Goal: Information Seeking & Learning: Learn about a topic

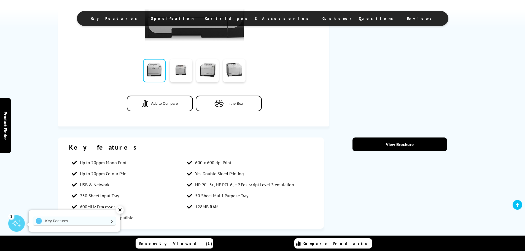
scroll to position [276, 0]
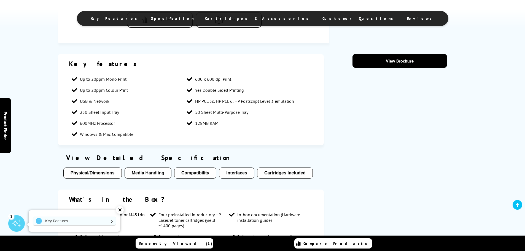
click at [288, 173] on button "Cartridges Included" at bounding box center [285, 173] width 56 height 11
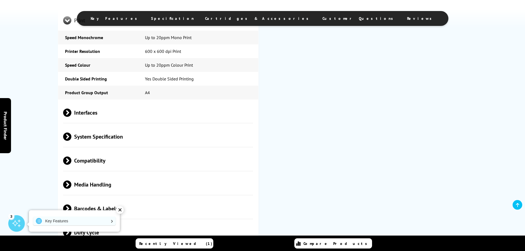
scroll to position [829, 0]
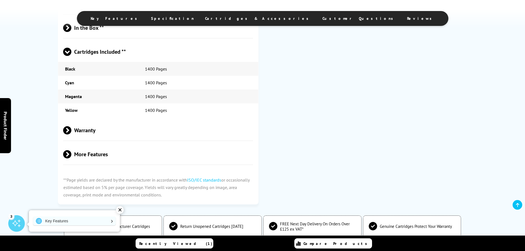
click at [267, 21] on ul "Key Features Specification Cartridges & Accessories Customer Questions Reviews" at bounding box center [262, 18] width 371 height 15
click at [268, 19] on span "Cartridges & Accessories" at bounding box center [258, 18] width 106 height 5
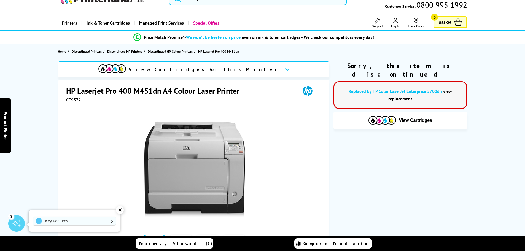
scroll to position [0, 0]
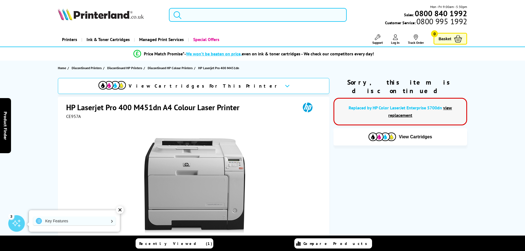
click at [226, 16] on input "search" at bounding box center [258, 15] width 178 height 14
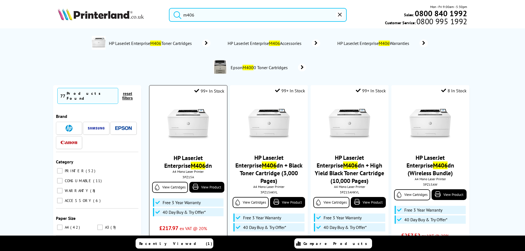
type input "m406"
click at [199, 118] on img at bounding box center [188, 123] width 41 height 41
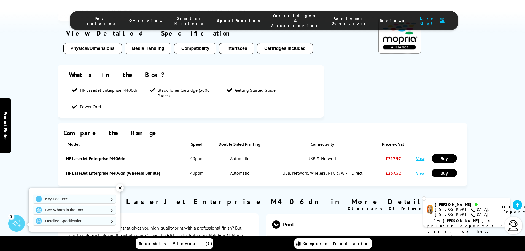
scroll to position [579, 0]
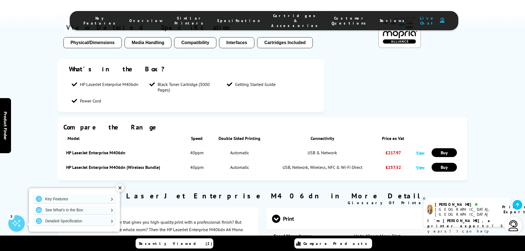
click at [281, 40] on button "Cartridges Included" at bounding box center [285, 42] width 56 height 11
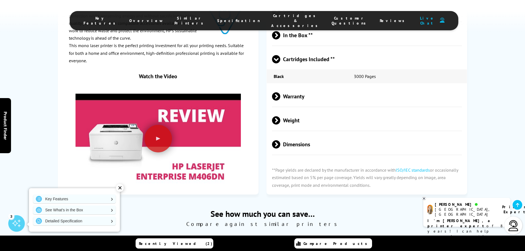
click at [277, 16] on span "Cartridges & Accessories" at bounding box center [295, 20] width 49 height 15
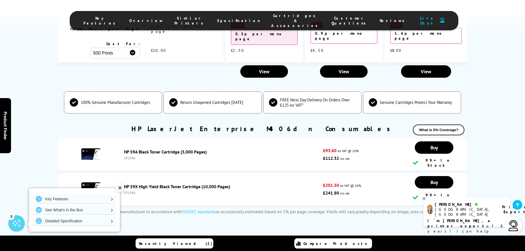
scroll to position [1478, 0]
